Goal: Find specific page/section: Find specific page/section

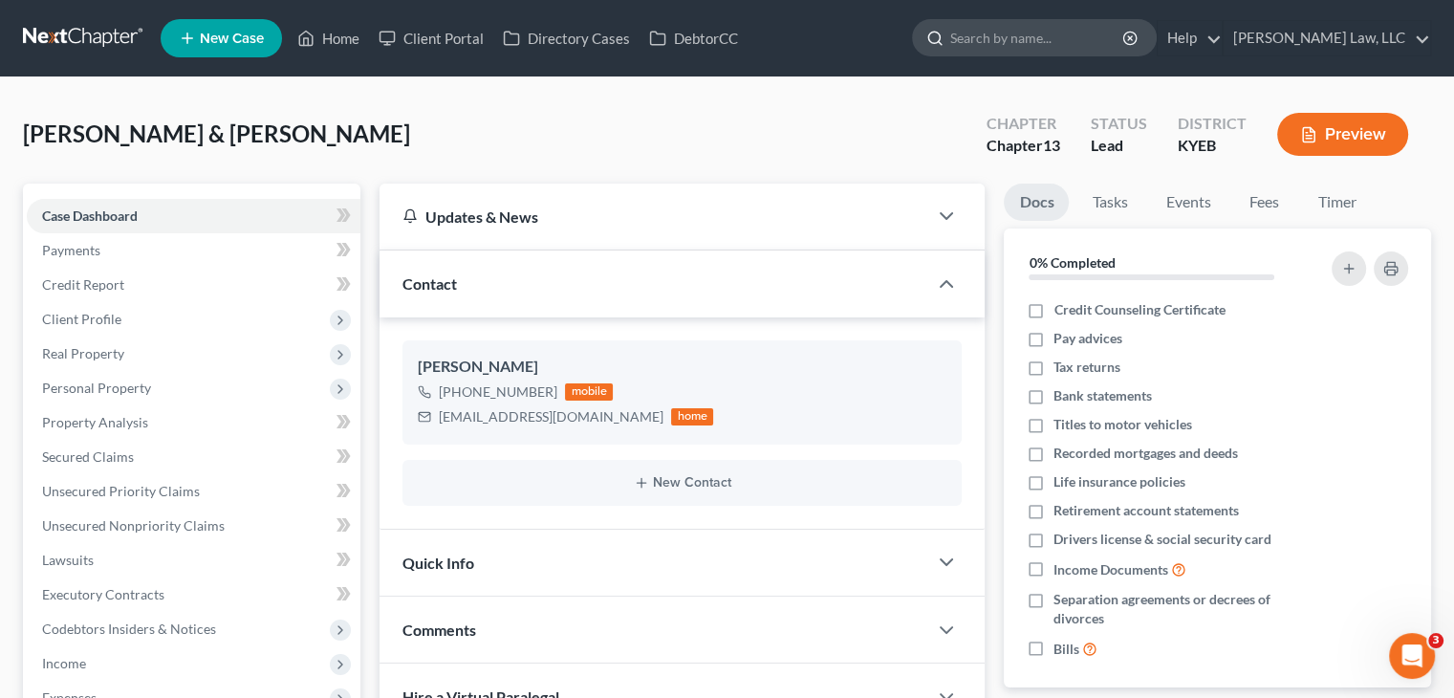
click at [1025, 37] on input "search" at bounding box center [1037, 37] width 175 height 35
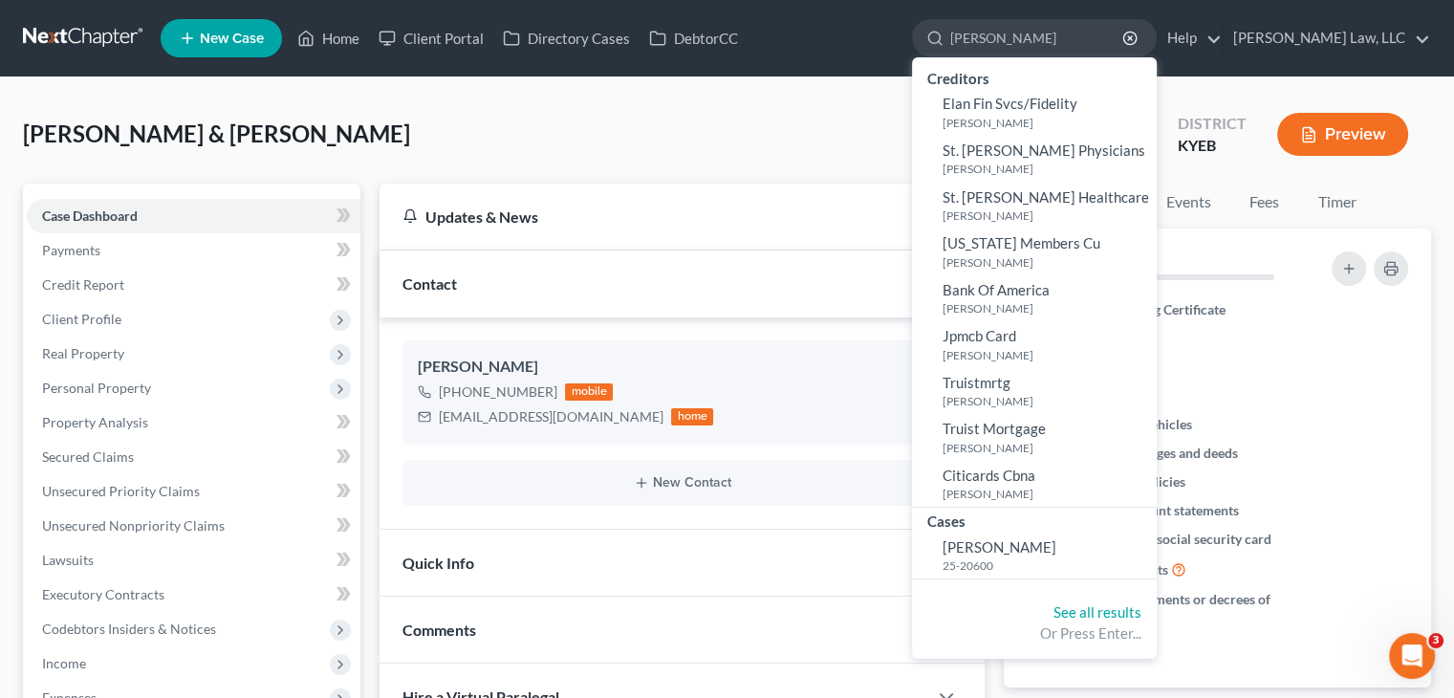
drag, startPoint x: 998, startPoint y: 49, endPoint x: 875, endPoint y: 36, distance: 123.9
click at [875, 36] on ul "New Case Home Client Portal Directory Cases DebtorCC [PERSON_NAME] - No Result …" at bounding box center [796, 38] width 1270 height 50
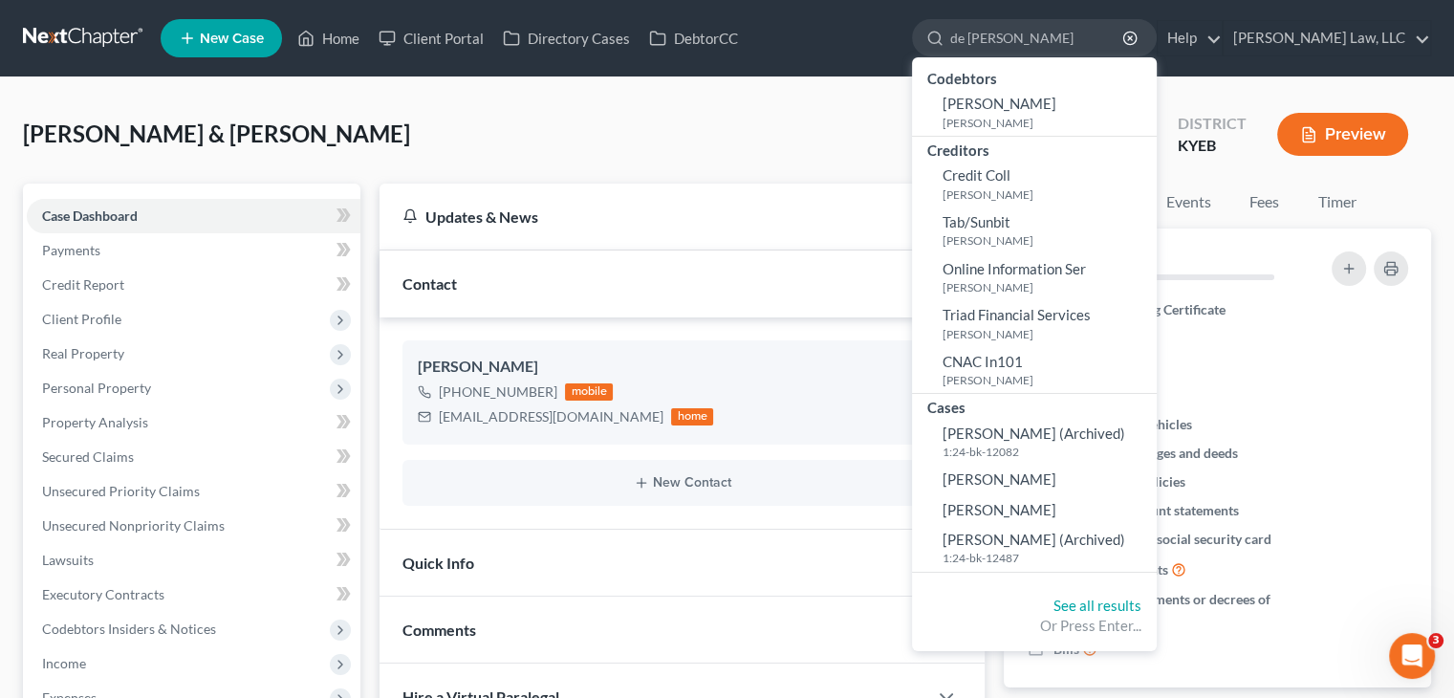
type input "de [PERSON_NAME]"
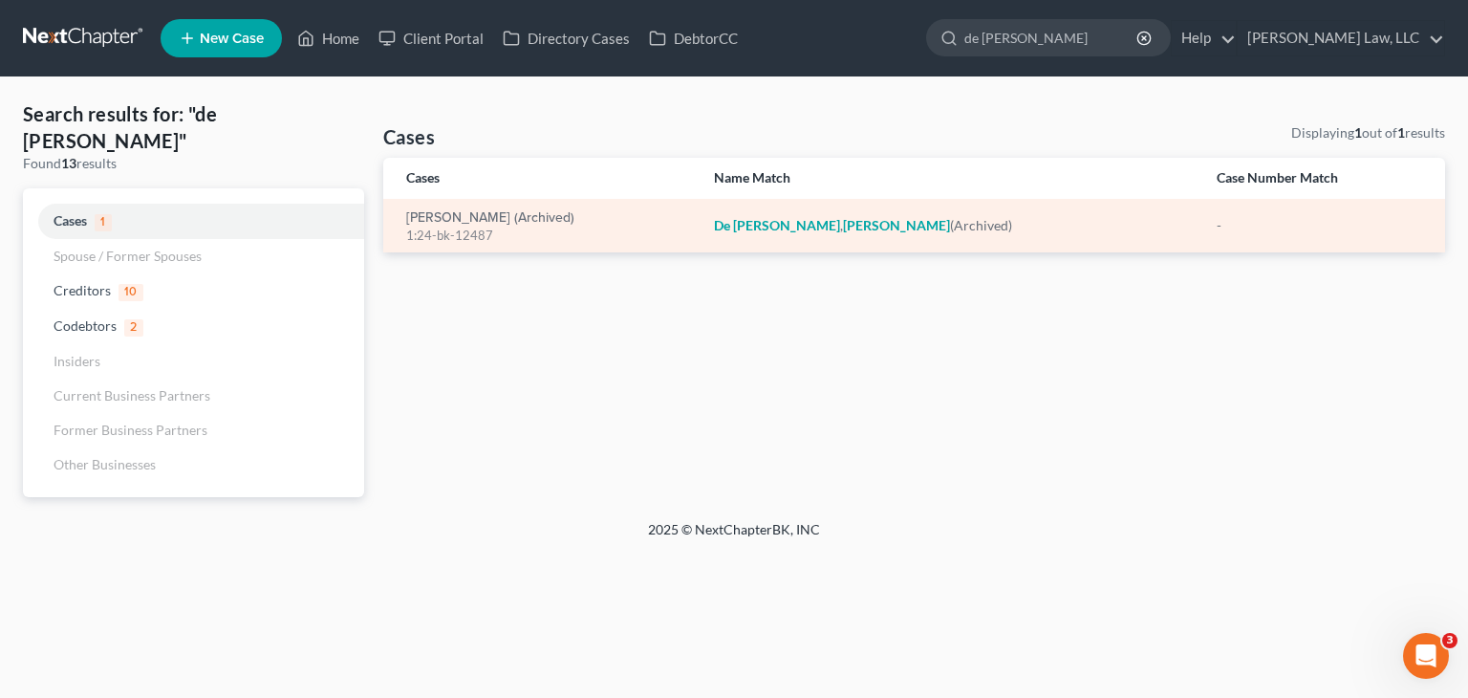
click at [803, 224] on em "[PERSON_NAME]" at bounding box center [786, 225] width 107 height 16
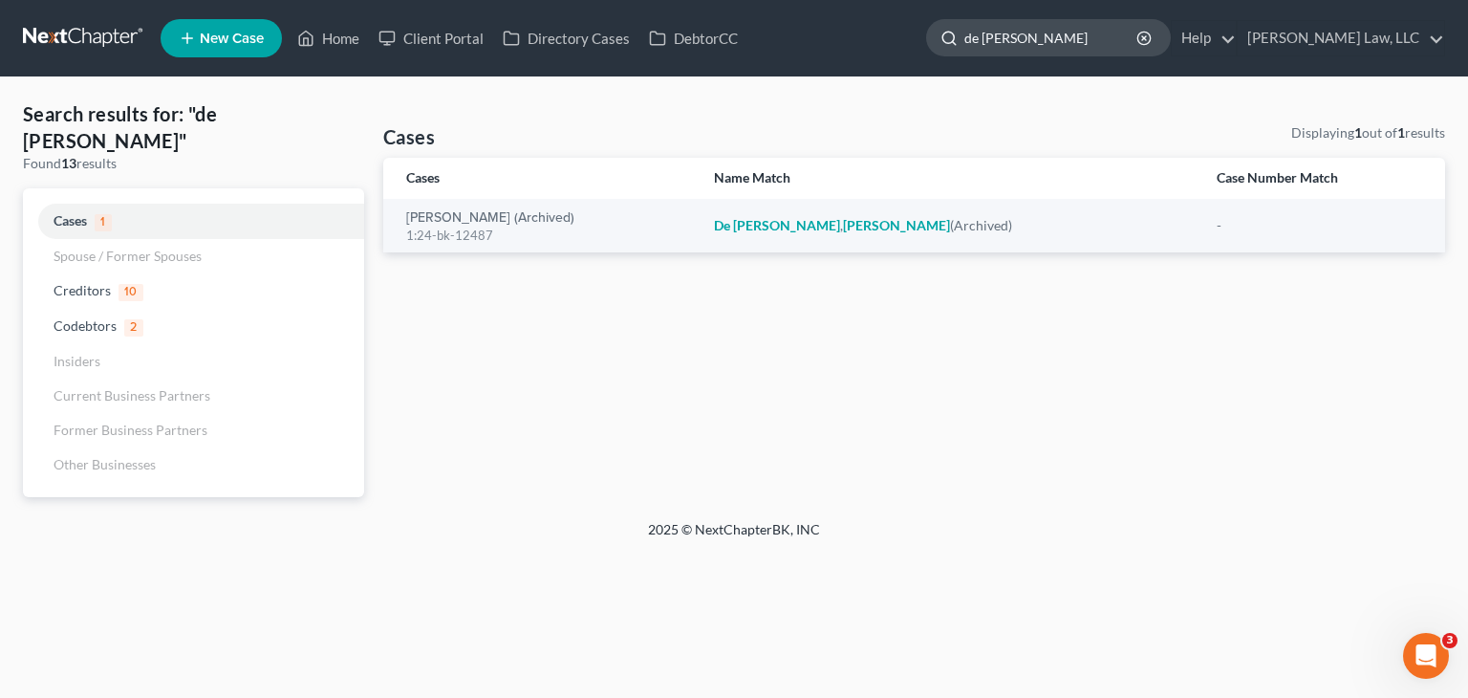
drag, startPoint x: 975, startPoint y: 39, endPoint x: 952, endPoint y: 37, distance: 23.0
click at [952, 37] on div "de [PERSON_NAME]" at bounding box center [1048, 37] width 245 height 37
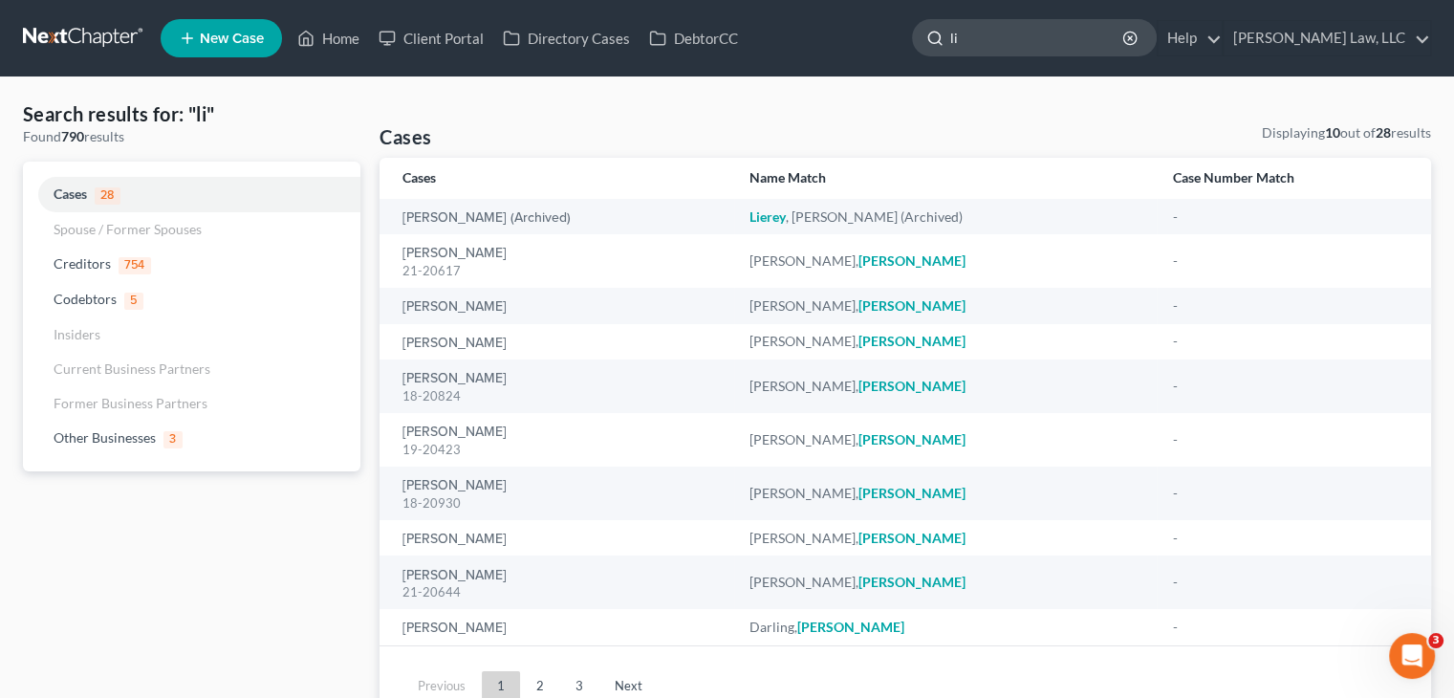
type input "l"
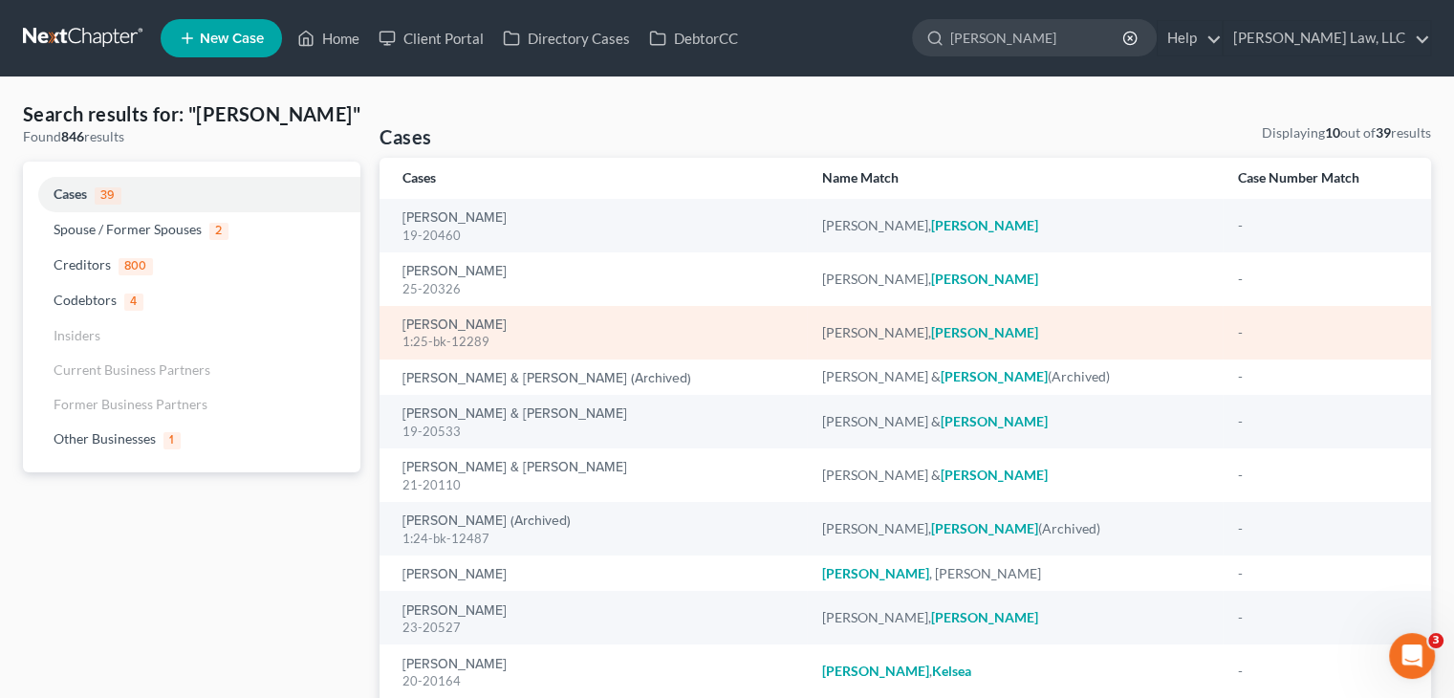
scroll to position [4, 0]
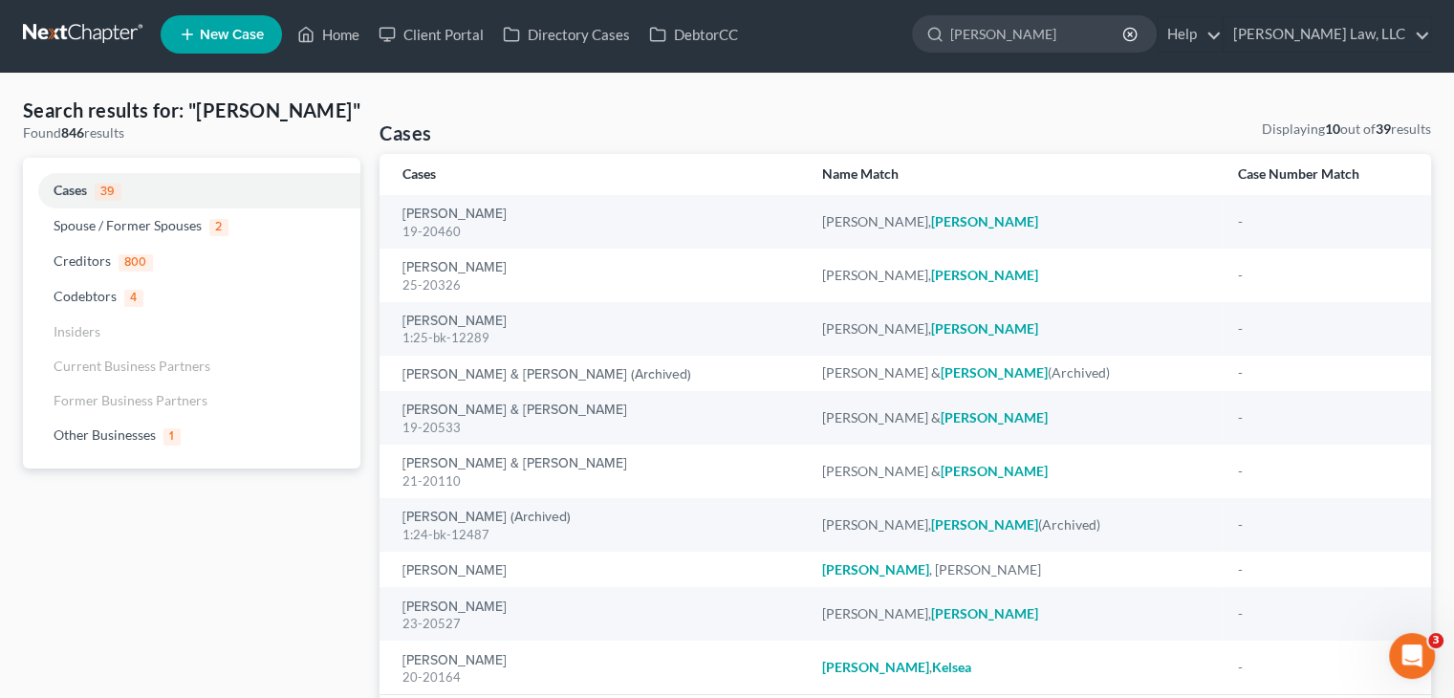
type input "[PERSON_NAME]"
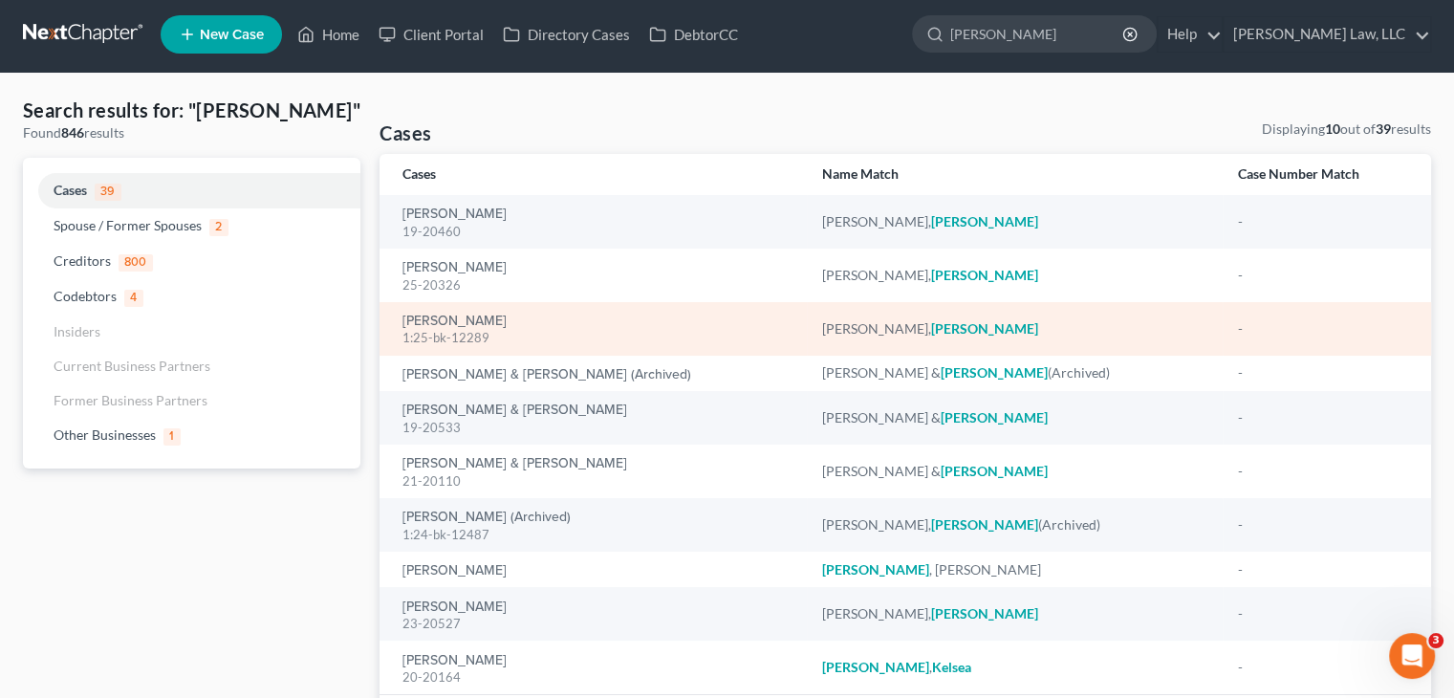
click at [454, 333] on div "1:25-bk-12289" at bounding box center [596, 338] width 389 height 18
click at [452, 317] on link "[PERSON_NAME]" at bounding box center [454, 320] width 104 height 13
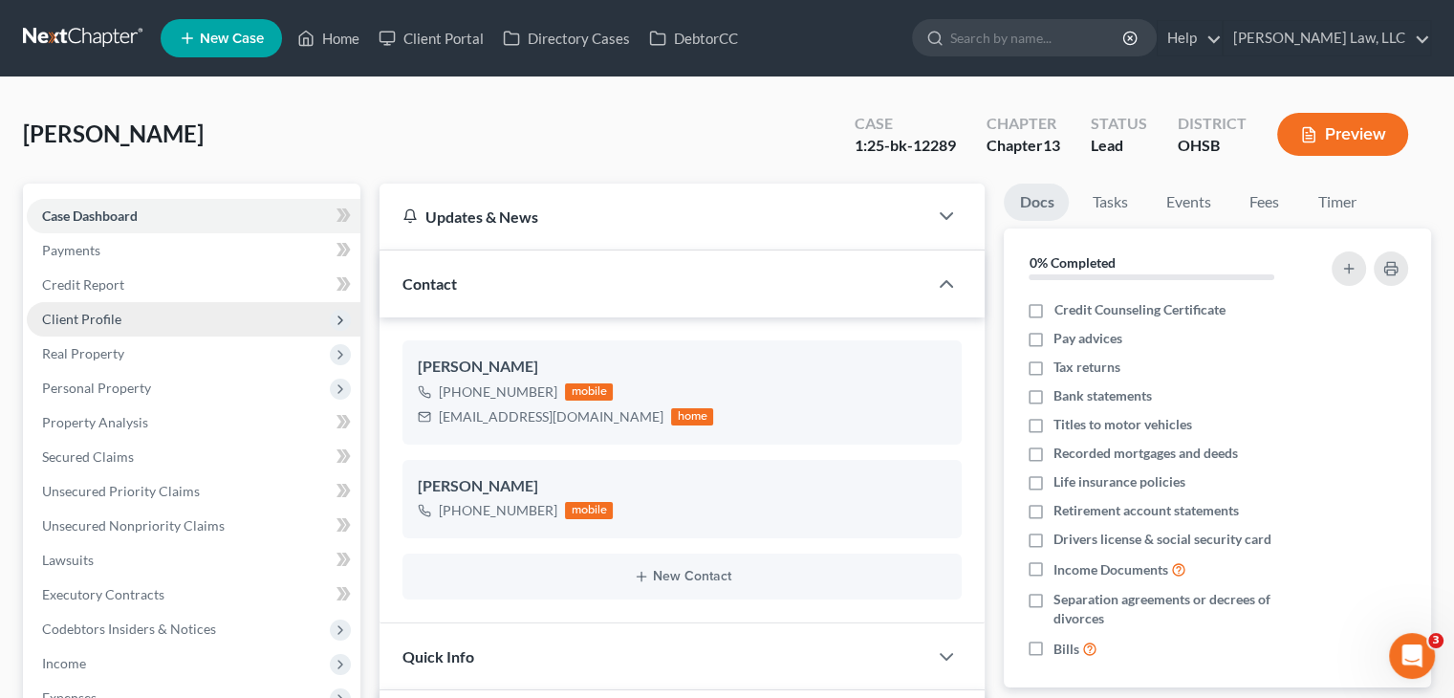
scroll to position [398, 0]
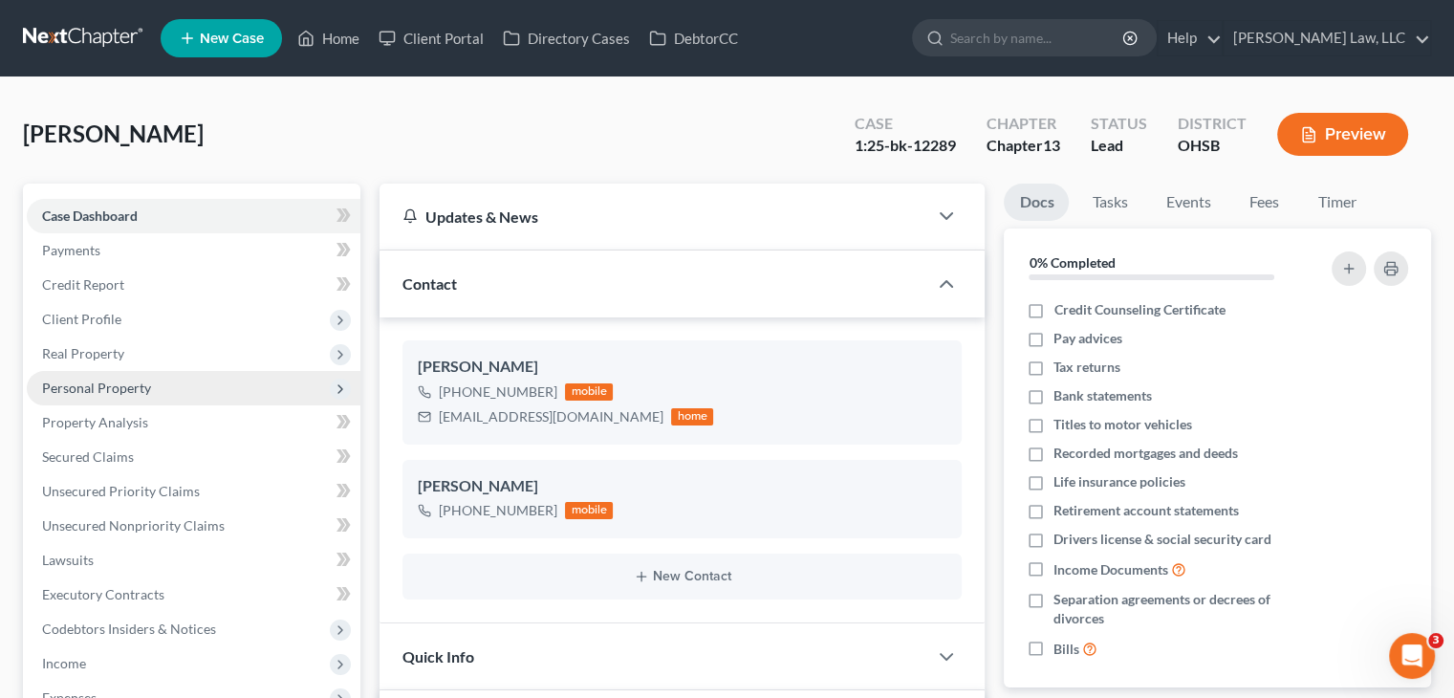
click at [140, 380] on span "Personal Property" at bounding box center [96, 387] width 109 height 16
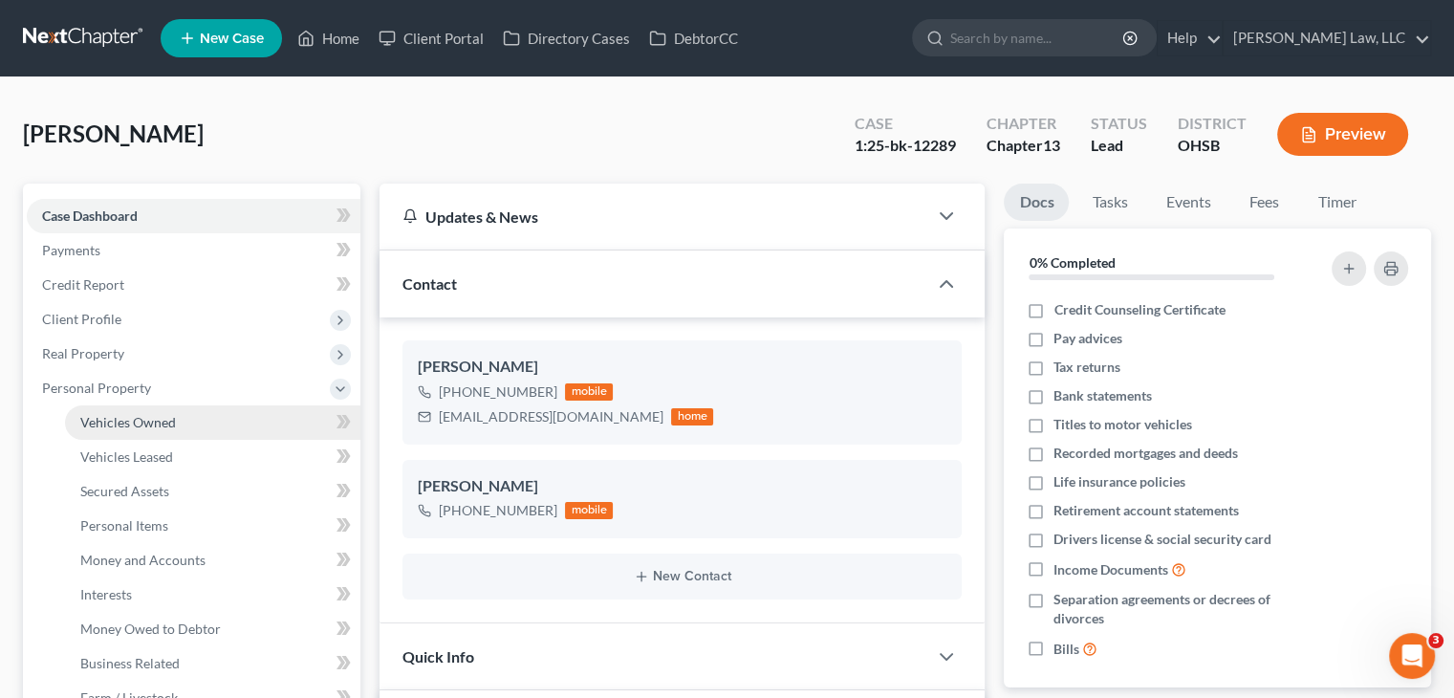
click at [157, 425] on span "Vehicles Owned" at bounding box center [128, 422] width 96 height 16
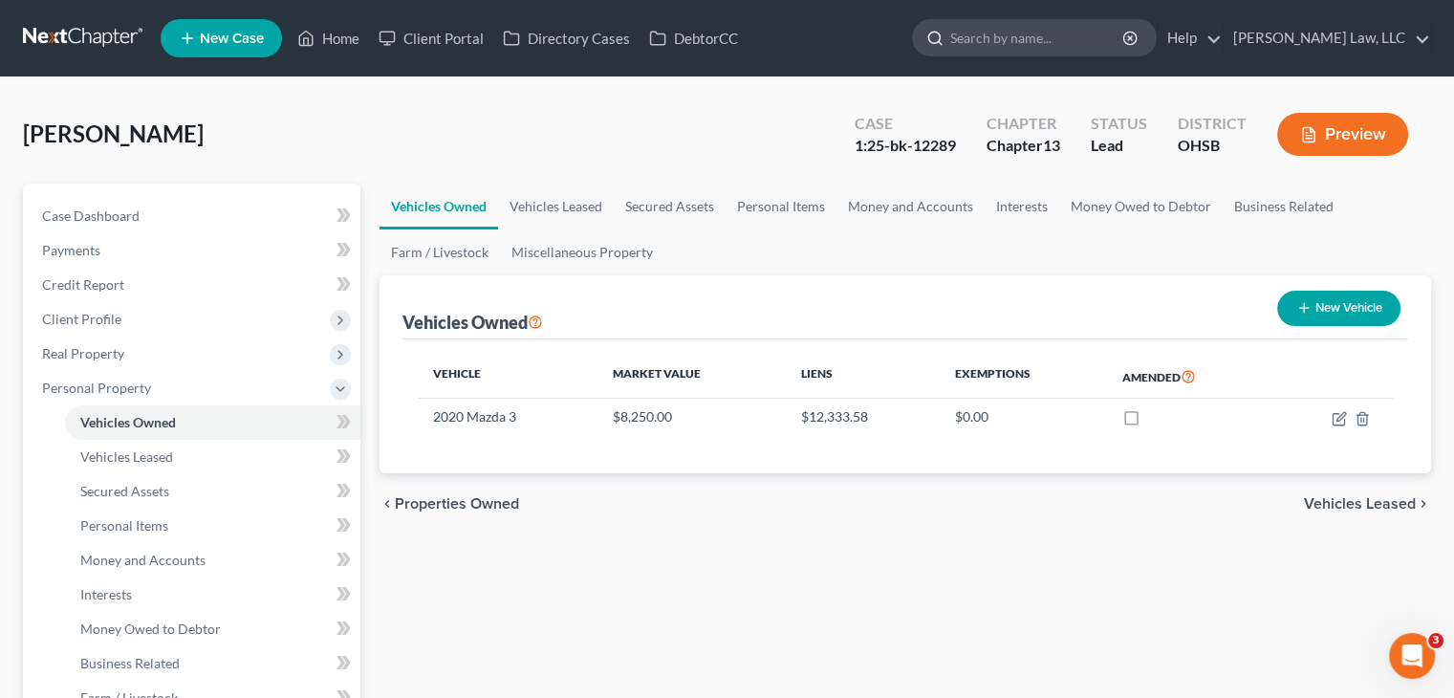
click at [1069, 41] on input "search" at bounding box center [1037, 37] width 175 height 35
type input "k"
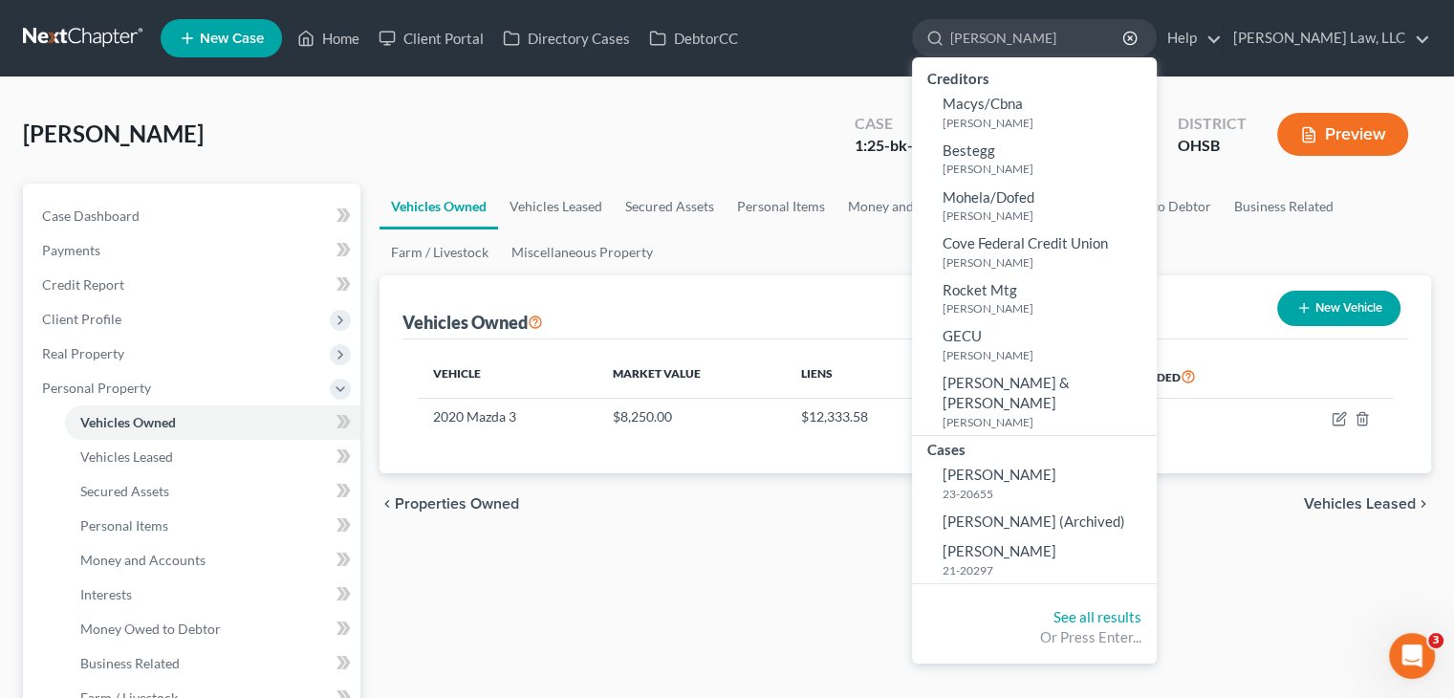
drag, startPoint x: 1002, startPoint y: 39, endPoint x: 887, endPoint y: 52, distance: 115.4
click at [887, 52] on ul "New Case Home Client Portal Directory Cases DebtorCC [PERSON_NAME] - No Result …" at bounding box center [796, 38] width 1270 height 50
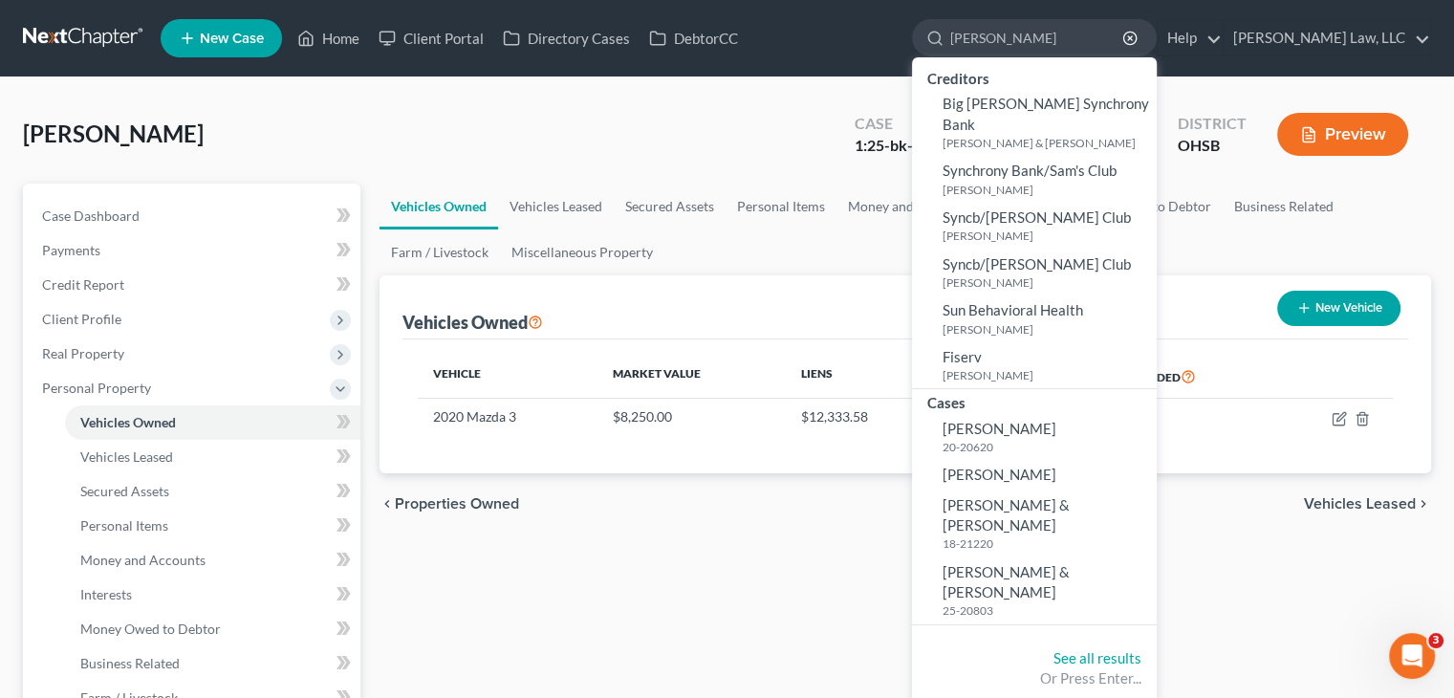
type input "[PERSON_NAME]"
